Goal: Task Accomplishment & Management: Complete application form

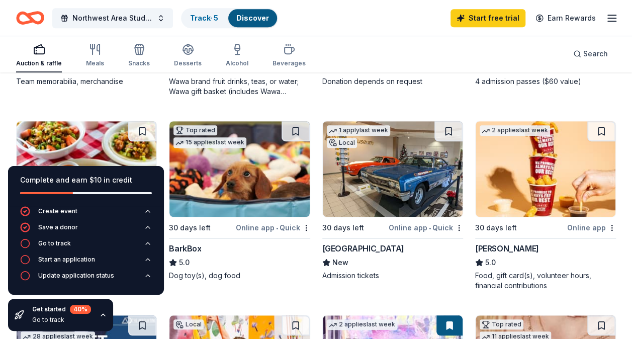
scroll to position [274, 0]
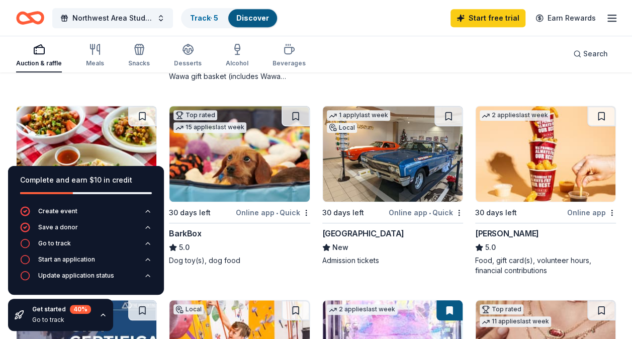
click at [553, 156] on img at bounding box center [546, 154] width 140 height 96
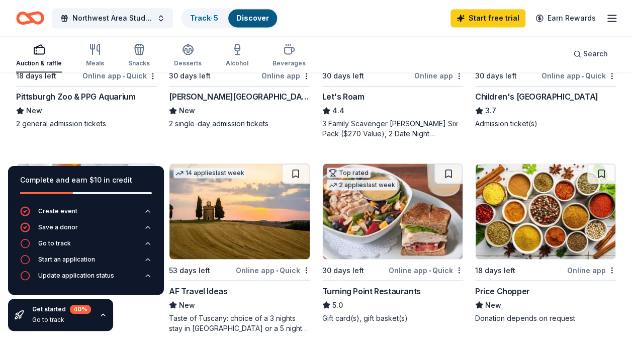
scroll to position [817, 0]
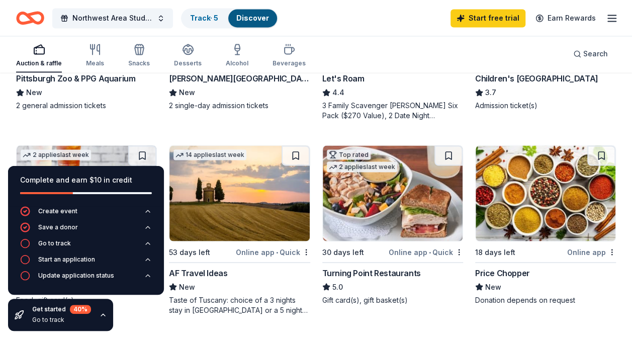
click at [538, 186] on img at bounding box center [546, 193] width 140 height 96
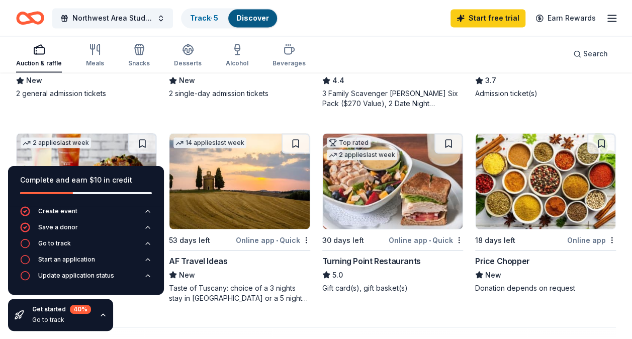
scroll to position [826, 0]
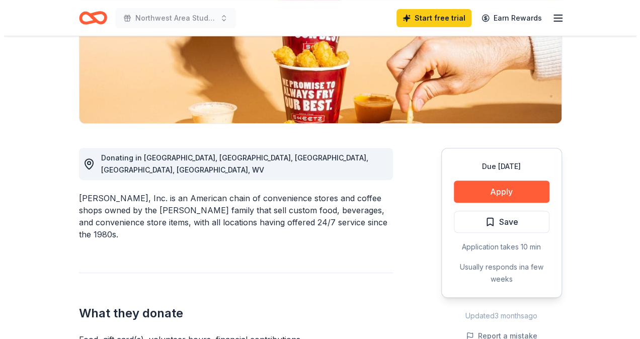
scroll to position [216, 0]
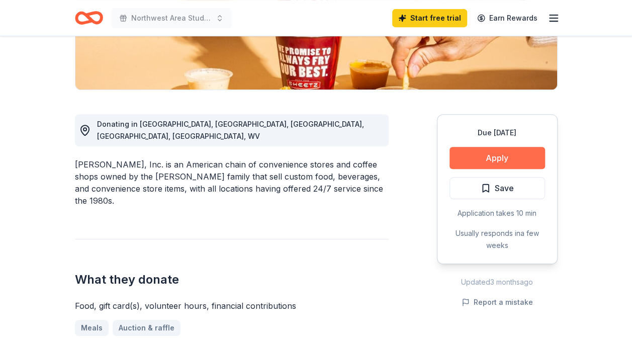
click at [508, 156] on button "Apply" at bounding box center [498, 158] width 96 height 22
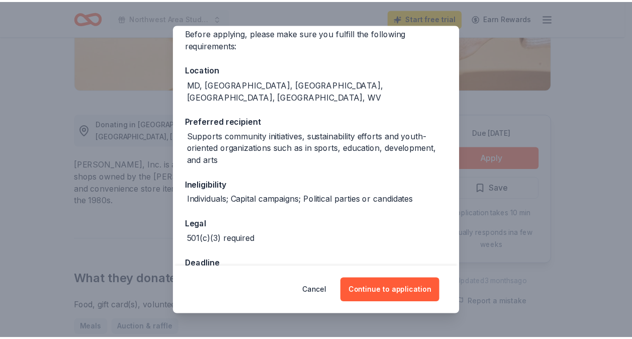
scroll to position [102, 0]
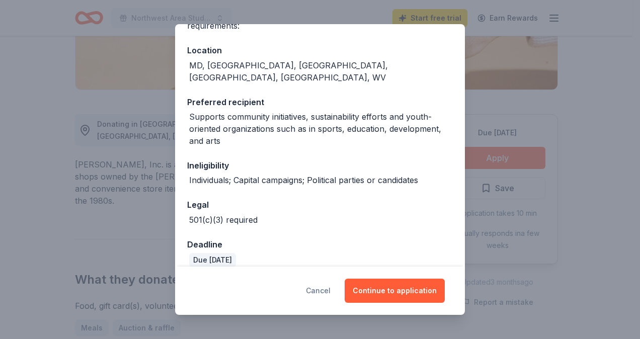
click at [319, 291] on button "Cancel" at bounding box center [318, 291] width 25 height 24
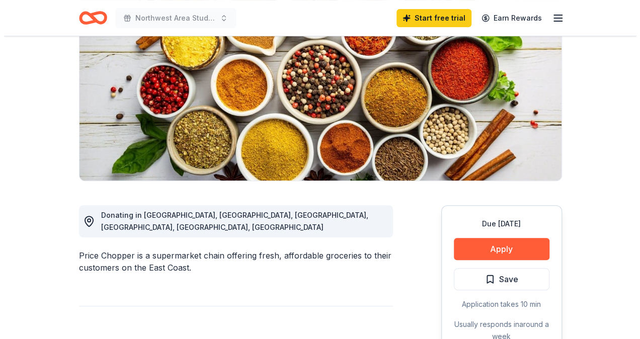
scroll to position [163, 0]
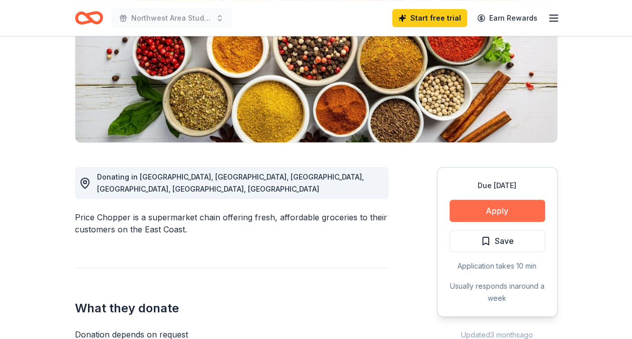
click at [483, 205] on button "Apply" at bounding box center [498, 211] width 96 height 22
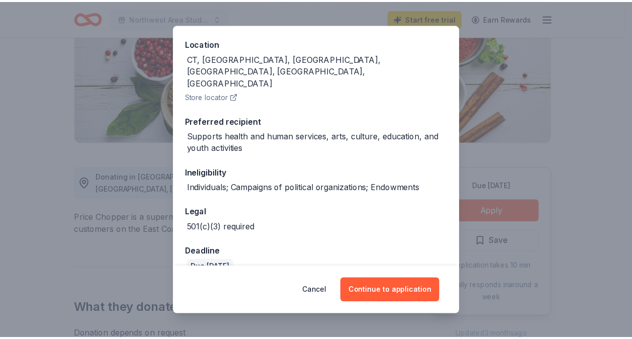
scroll to position [112, 0]
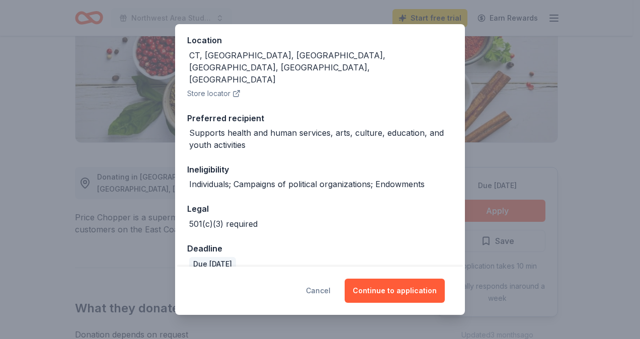
click at [316, 291] on button "Cancel" at bounding box center [318, 291] width 25 height 24
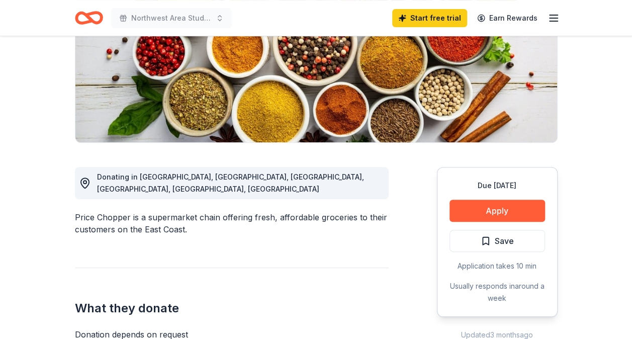
scroll to position [0, 0]
